Goal: Task Accomplishment & Management: Manage account settings

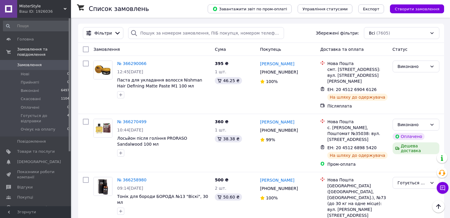
scroll to position [178, 0]
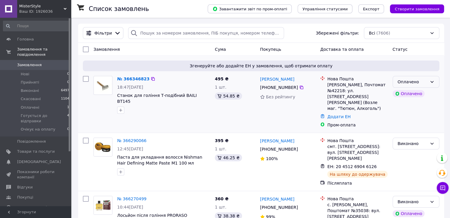
click at [426, 82] on div "Оплачено" at bounding box center [413, 82] width 30 height 7
click at [415, 95] on li "Прийнято" at bounding box center [416, 95] width 46 height 11
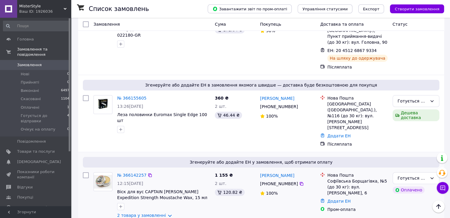
scroll to position [562, 0]
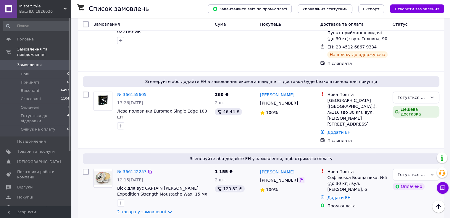
click at [299, 178] on icon at bounding box center [301, 180] width 5 height 5
click at [300, 179] on icon at bounding box center [302, 181] width 4 height 4
drag, startPoint x: 331, startPoint y: 115, endPoint x: 370, endPoint y: 115, distance: 39.1
click at [370, 175] on div "Софіївська Борщагівка, №5 (до 30 кг): вул. [PERSON_NAME], 6" at bounding box center [357, 184] width 60 height 18
copy div "Софіївська Борщагівка"
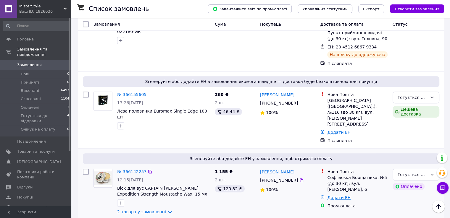
click at [338, 196] on link "Додати ЕН" at bounding box center [338, 198] width 23 height 5
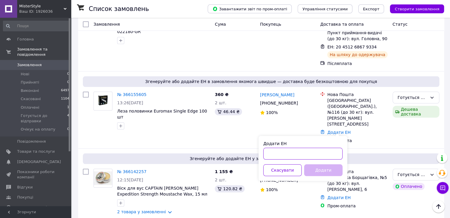
click at [325, 153] on input "Додати ЕН" at bounding box center [302, 154] width 79 height 12
paste input "20451269249363"
type input "20451269249363"
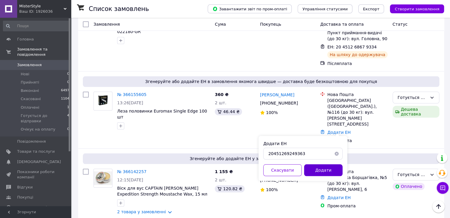
click at [330, 166] on button "Додати" at bounding box center [323, 171] width 38 height 12
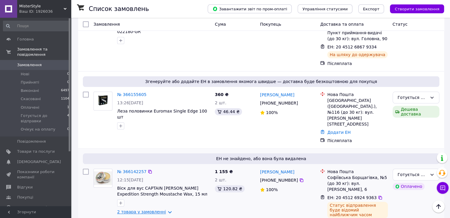
click at [163, 210] on link "2 товара у замовленні" at bounding box center [141, 212] width 49 height 5
drag, startPoint x: 182, startPoint y: 166, endPoint x: 116, endPoint y: 160, distance: 66.2
copy link "Віск для вус CAPTAIN [PERSON_NAME] Expedition Strength Moustache Wax, 15 мл"
drag, startPoint x: 128, startPoint y: 186, endPoint x: 211, endPoint y: 188, distance: 82.9
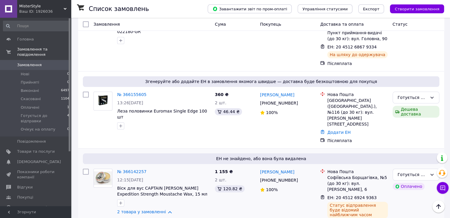
copy link "Олія для бороди Proraso Beard Oil Wood & Spice"
drag, startPoint x: 116, startPoint y: 61, endPoint x: 209, endPoint y: 61, distance: 92.3
click at [209, 89] on div "№ 366155605 13:26, 11.10.2025 Леза половинки Euromax Single Edge 100 шт" at bounding box center [164, 110] width 98 height 43
copy span "Леза половинки Euromax Single Edge 100 шт"
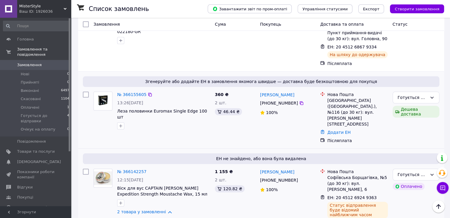
drag, startPoint x: 299, startPoint y: 53, endPoint x: 225, endPoint y: 36, distance: 76.6
click at [299, 101] on icon at bounding box center [301, 103] width 5 height 5
click at [342, 130] on link "Додати ЕН" at bounding box center [338, 132] width 23 height 5
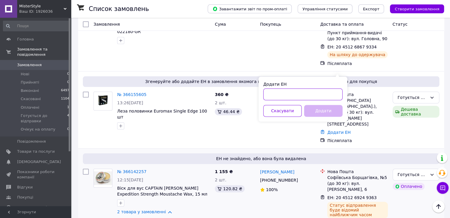
click at [325, 93] on input "Додати ЕН" at bounding box center [302, 94] width 79 height 12
paste input "20451269249850"
type input "20451269249850"
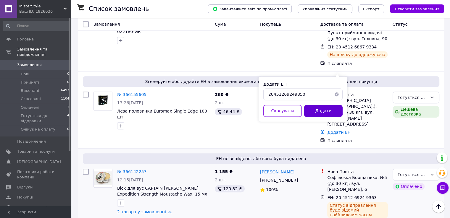
click at [323, 110] on button "Додати" at bounding box center [323, 111] width 38 height 12
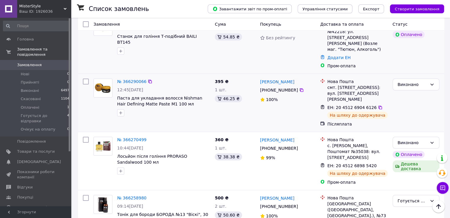
scroll to position [0, 0]
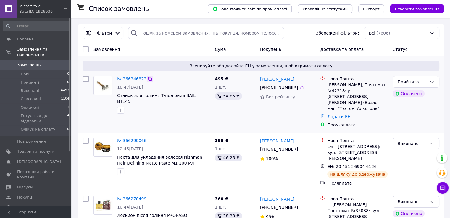
click at [148, 80] on icon at bounding box center [150, 79] width 5 height 5
click at [300, 88] on icon at bounding box center [302, 88] width 4 height 4
drag, startPoint x: 117, startPoint y: 95, endPoint x: 200, endPoint y: 94, distance: 83.2
click at [200, 94] on div "№ 366346823 18:47[DATE] Станок для гоління Т-подібний BAILI BT145" at bounding box center [164, 95] width 98 height 43
copy span "Станок для гоління Т-подібний BAILI BT145"
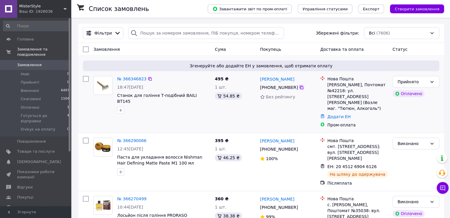
click at [299, 87] on icon at bounding box center [301, 87] width 5 height 5
drag, startPoint x: 373, startPoint y: 84, endPoint x: 383, endPoint y: 84, distance: 9.8
click at [383, 84] on div "[PERSON_NAME], Почтомат №42218: ул. [STREET_ADDRESS][PERSON_NAME] (Возле маг. "…" at bounding box center [357, 97] width 60 height 30
copy div "42218"
click at [344, 115] on link "Додати ЕН" at bounding box center [338, 117] width 23 height 5
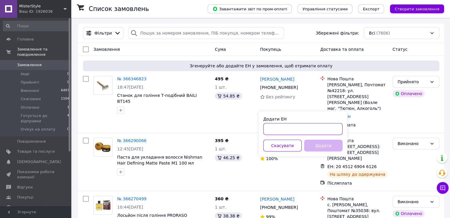
click at [331, 128] on input "Додати ЕН" at bounding box center [302, 129] width 79 height 12
paste input "20451269252018"
type input "20451269252018"
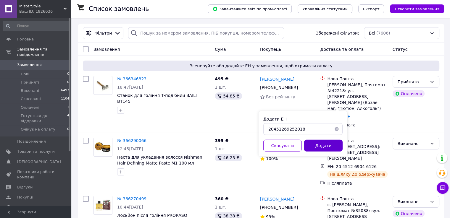
click at [330, 146] on button "Додати" at bounding box center [323, 146] width 38 height 12
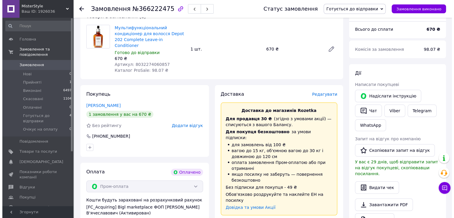
scroll to position [59, 0]
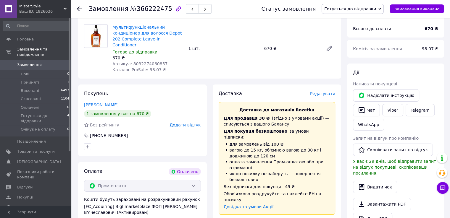
click at [322, 91] on span "Редагувати" at bounding box center [322, 93] width 25 height 5
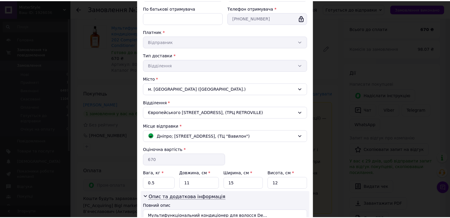
scroll to position [147, 0]
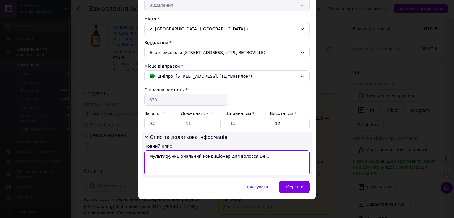
drag, startPoint x: 149, startPoint y: 154, endPoint x: 255, endPoint y: 154, distance: 106.2
click at [255, 154] on textarea "Мультифункціональний кондиціонер для волосся De..." at bounding box center [227, 163] width 166 height 25
type textarea "косметика"
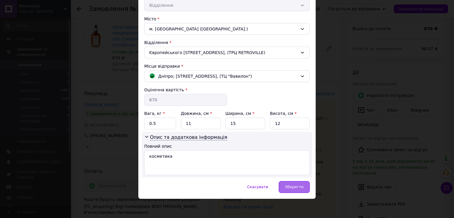
click at [293, 185] on span "Зберегти" at bounding box center [294, 187] width 19 height 4
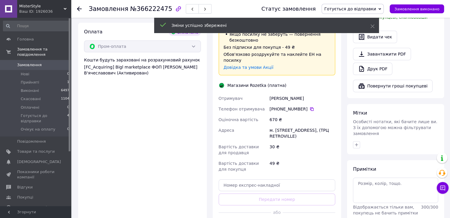
scroll to position [237, 0]
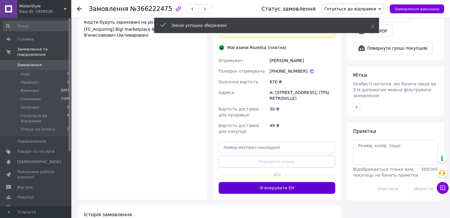
click at [299, 182] on button "Згенерувати ЕН" at bounding box center [277, 188] width 117 height 12
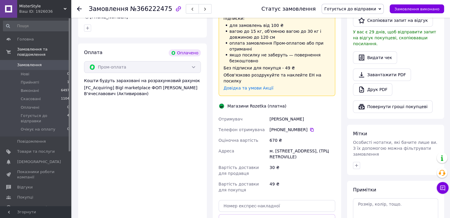
scroll to position [178, 0]
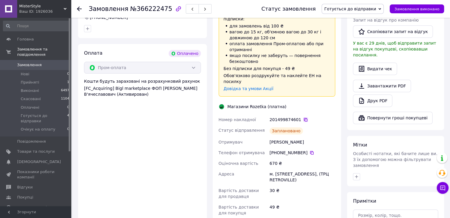
click at [303, 117] on icon at bounding box center [305, 119] width 5 height 5
drag, startPoint x: 268, startPoint y: 101, endPoint x: 295, endPoint y: 101, distance: 26.9
click at [295, 115] on div "201499874601" at bounding box center [302, 120] width 68 height 11
copy div "201499874601"
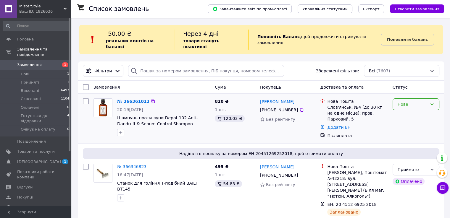
click at [406, 101] on div "Нове" at bounding box center [413, 104] width 30 height 7
click at [404, 110] on li "Прийнято" at bounding box center [416, 111] width 46 height 11
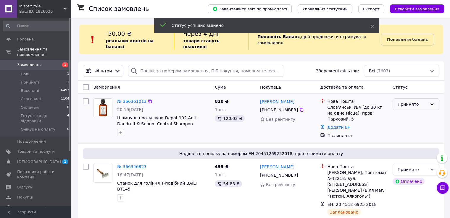
click at [421, 101] on div "Прийнято" at bounding box center [413, 104] width 30 height 7
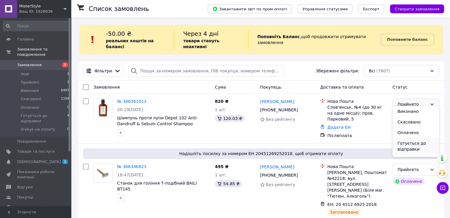
click at [415, 140] on li "Готується до відправки" at bounding box center [416, 146] width 46 height 17
drag, startPoint x: 298, startPoint y: 94, endPoint x: 260, endPoint y: 97, distance: 38.0
click at [260, 98] on div "Михайло Дутчак" at bounding box center [287, 101] width 57 height 7
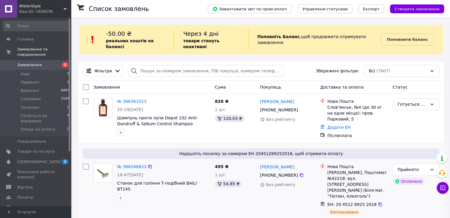
copy link "Михайло Дутчак"
click at [300, 108] on icon at bounding box center [302, 110] width 4 height 4
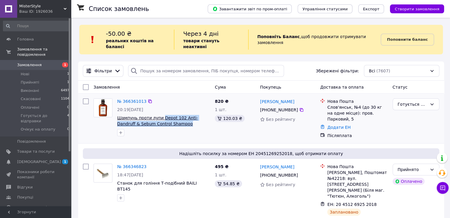
drag, startPoint x: 188, startPoint y: 117, endPoint x: 159, endPoint y: 112, distance: 29.2
click at [159, 115] on span "Шампунь проти лупи Depot 102 Anti-Dandruff & Sebum Control Shampoo" at bounding box center [163, 121] width 93 height 12
copy span "Depot 102 Anti-Dandruff & Sebum Control Shampoo"
click at [300, 108] on icon at bounding box center [302, 110] width 4 height 4
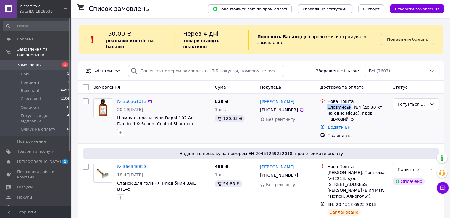
drag, startPoint x: 328, startPoint y: 102, endPoint x: 348, endPoint y: 101, distance: 19.8
click at [348, 104] on div "Слов'янськ, №4 (до 30 кг на одне місце): пров. Парковий, 5" at bounding box center [357, 113] width 60 height 18
copy div "Слов'янськ"
click at [336, 125] on link "Додати ЕН" at bounding box center [338, 127] width 23 height 5
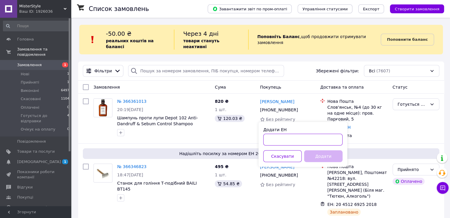
click at [321, 138] on input "Додати ЕН" at bounding box center [302, 140] width 79 height 12
paste input "20451269257958"
type input "20451269257958"
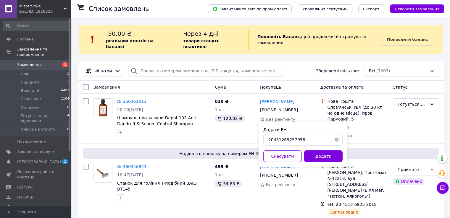
click at [324, 154] on button "Додати" at bounding box center [323, 157] width 38 height 12
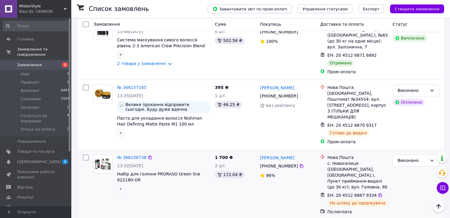
scroll to position [533, 0]
drag, startPoint x: 115, startPoint y: 187, endPoint x: 202, endPoint y: 185, distance: 87.3
copy span "Леза половинки Euromax Single Edge 100 шт"
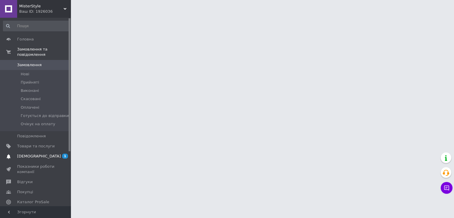
click at [52, 154] on span "[DEMOGRAPHIC_DATA]" at bounding box center [36, 156] width 38 height 5
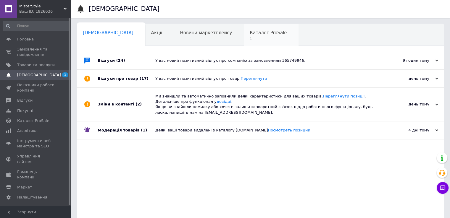
click at [250, 37] on span "1" at bounding box center [268, 39] width 37 height 4
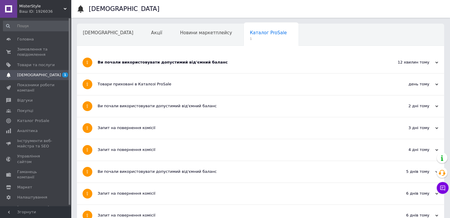
click at [243, 65] on div "Ви почали використовувати допустимий від'ємний баланс" at bounding box center [238, 62] width 281 height 5
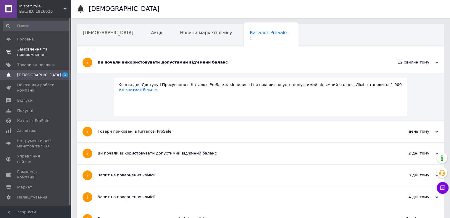
click at [44, 51] on span "Замовлення та повідомлення" at bounding box center [36, 52] width 38 height 11
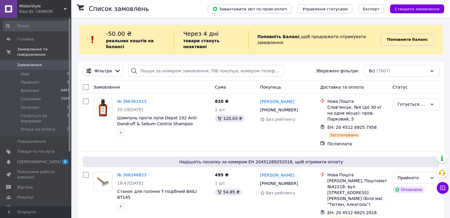
click at [404, 38] on b "Поповнити баланс" at bounding box center [407, 39] width 41 height 4
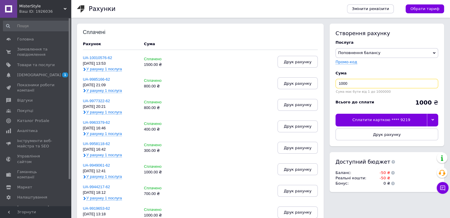
click at [337, 83] on input "1000" at bounding box center [387, 83] width 103 height 9
type input "350"
click at [370, 121] on div "Сплатити карткою **** 9219" at bounding box center [381, 120] width 91 height 12
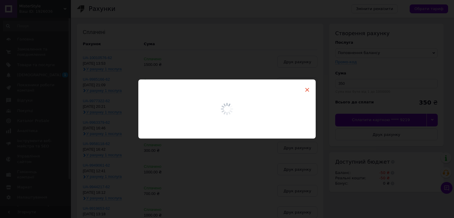
click at [306, 89] on span "×" at bounding box center [307, 90] width 5 height 10
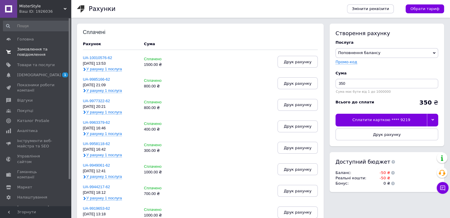
click at [46, 49] on span "Замовлення та повідомлення" at bounding box center [36, 52] width 38 height 11
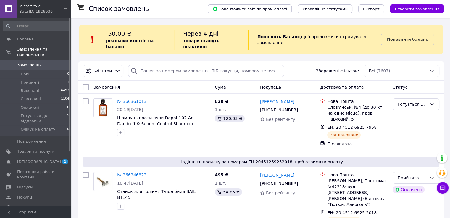
click at [54, 159] on span "[DEMOGRAPHIC_DATA]" at bounding box center [36, 161] width 38 height 5
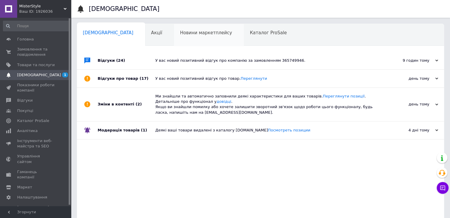
click at [180, 32] on span "Новини маркетплейсу" at bounding box center [206, 32] width 52 height 5
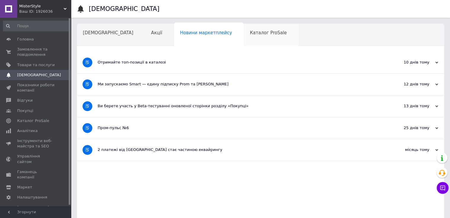
click at [250, 35] on span "Каталог ProSale" at bounding box center [268, 32] width 37 height 5
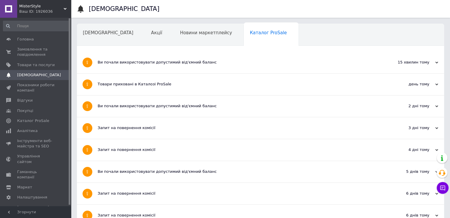
click at [161, 62] on div "Ви почали використовувати допустимий від'ємний баланс" at bounding box center [238, 62] width 281 height 5
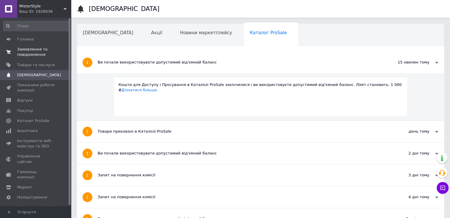
click at [40, 48] on span "Замовлення та повідомлення" at bounding box center [36, 52] width 38 height 11
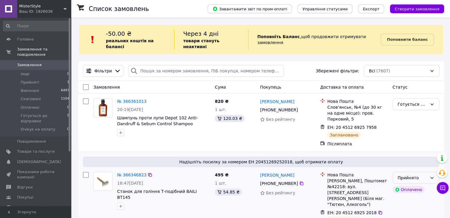
click at [409, 175] on div "Прийнято" at bounding box center [413, 178] width 30 height 7
click at [412, 149] on li "Готується до відправки" at bounding box center [416, 148] width 46 height 17
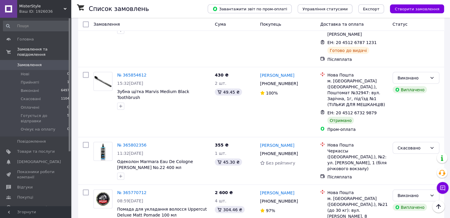
scroll to position [1083, 0]
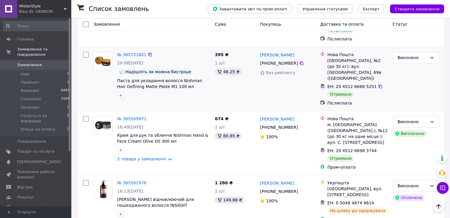
scroll to position [237, 0]
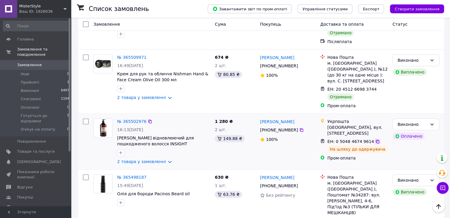
click at [375, 139] on icon at bounding box center [377, 141] width 5 height 5
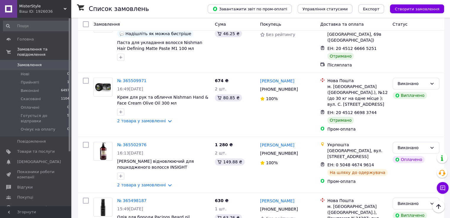
scroll to position [207, 0]
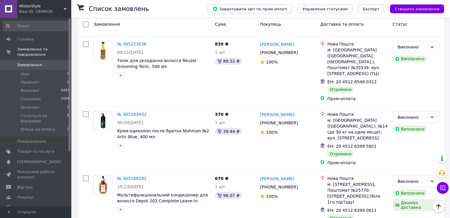
scroll to position [1061, 0]
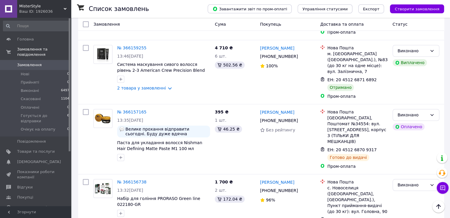
scroll to position [562, 0]
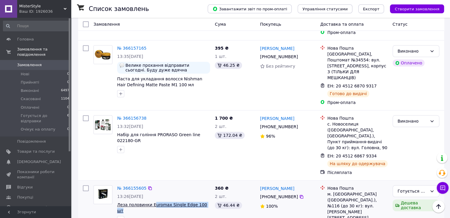
drag, startPoint x: 205, startPoint y: 153, endPoint x: 152, endPoint y: 151, distance: 53.6
click at [152, 202] on span "Леза половинки Euromax Single Edge 100 шт" at bounding box center [163, 208] width 93 height 12
copy span "uromax Single Edge 100 шт"
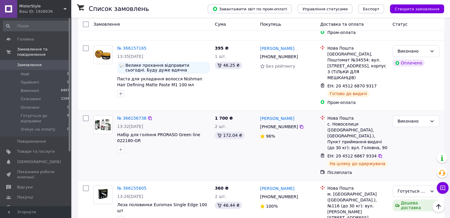
drag, startPoint x: 372, startPoint y: 162, endPoint x: 331, endPoint y: 115, distance: 62.1
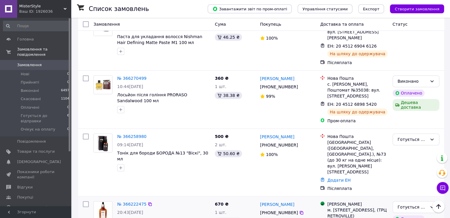
scroll to position [178, 0]
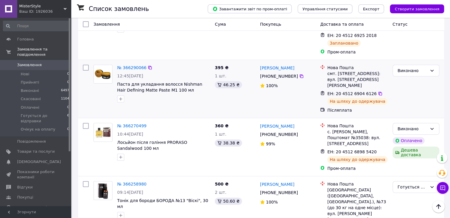
drag, startPoint x: 271, startPoint y: 59, endPoint x: 294, endPoint y: 59, distance: 22.5
click at [294, 72] on div "[PHONE_NUMBER]" at bounding box center [279, 76] width 40 height 8
copy div "96 919 50 56"
drag, startPoint x: 373, startPoint y: 70, endPoint x: 235, endPoint y: 2, distance: 154.2
click at [378, 91] on icon at bounding box center [380, 93] width 5 height 5
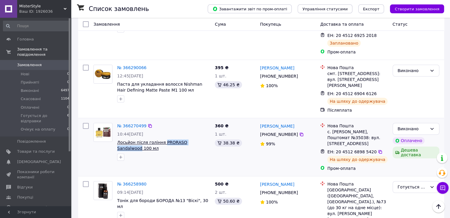
drag, startPoint x: 207, startPoint y: 118, endPoint x: 161, endPoint y: 118, distance: 46.2
click at [161, 140] on span "Лосьйон після гоління PRORASO Sandalwood 100 мл" at bounding box center [163, 146] width 93 height 12
copy span "PRORASO Sandalwood"
drag, startPoint x: 271, startPoint y: 112, endPoint x: 293, endPoint y: 112, distance: 22.2
click at [293, 130] on div "[PHONE_NUMBER]" at bounding box center [279, 134] width 40 height 8
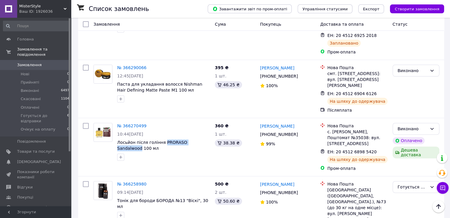
copy div "63 517 77 25"
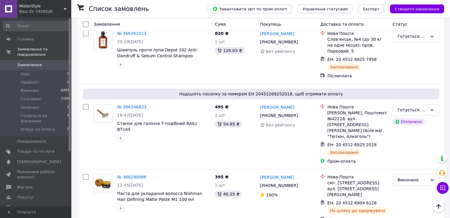
scroll to position [59, 0]
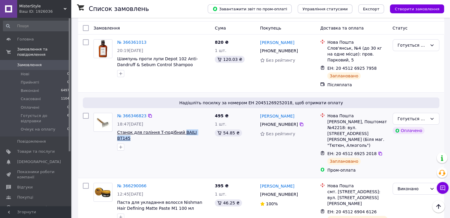
drag, startPoint x: 201, startPoint y: 122, endPoint x: 178, endPoint y: 122, distance: 23.4
click at [178, 130] on span "Станок для гоління Т-подібний BAILI BT145" at bounding box center [163, 136] width 93 height 12
copy span "BAILI BT145"
drag, startPoint x: 121, startPoint y: 123, endPoint x: 201, endPoint y: 121, distance: 79.9
click at [201, 121] on div "№ 366346823 18:47[DATE] Станок для гоління Т-подібний BAILI BT145" at bounding box center [164, 132] width 98 height 43
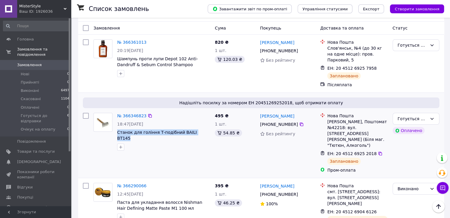
copy span "Станок для гоління Т-подібний BAILI BT145"
click at [130, 114] on link "№ 366346823" at bounding box center [131, 116] width 29 height 5
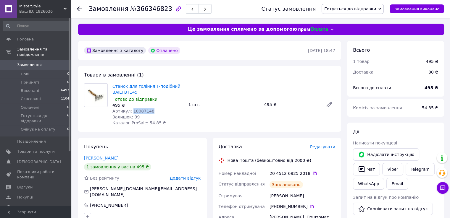
drag, startPoint x: 153, startPoint y: 112, endPoint x: 130, endPoint y: 112, distance: 23.1
click at [130, 112] on div "Артикул: 10087148" at bounding box center [147, 111] width 71 height 6
copy span "10087148"
click at [41, 62] on span "Замовлення" at bounding box center [36, 64] width 38 height 5
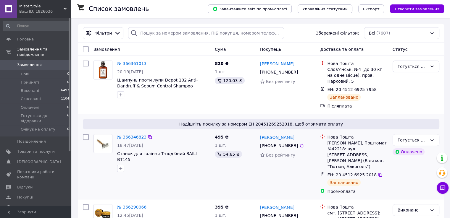
drag, startPoint x: 271, startPoint y: 141, endPoint x: 294, endPoint y: 139, distance: 22.6
click at [294, 142] on div "[PHONE_NUMBER]" at bounding box center [279, 146] width 40 height 8
copy div "98 220 73 79"
